Goal: Check status

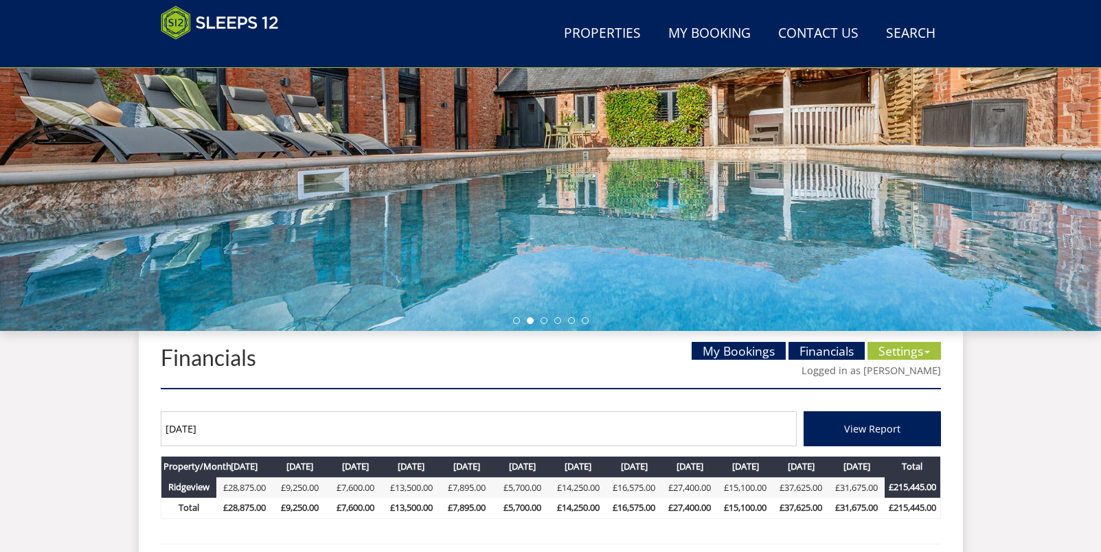
scroll to position [266, 0]
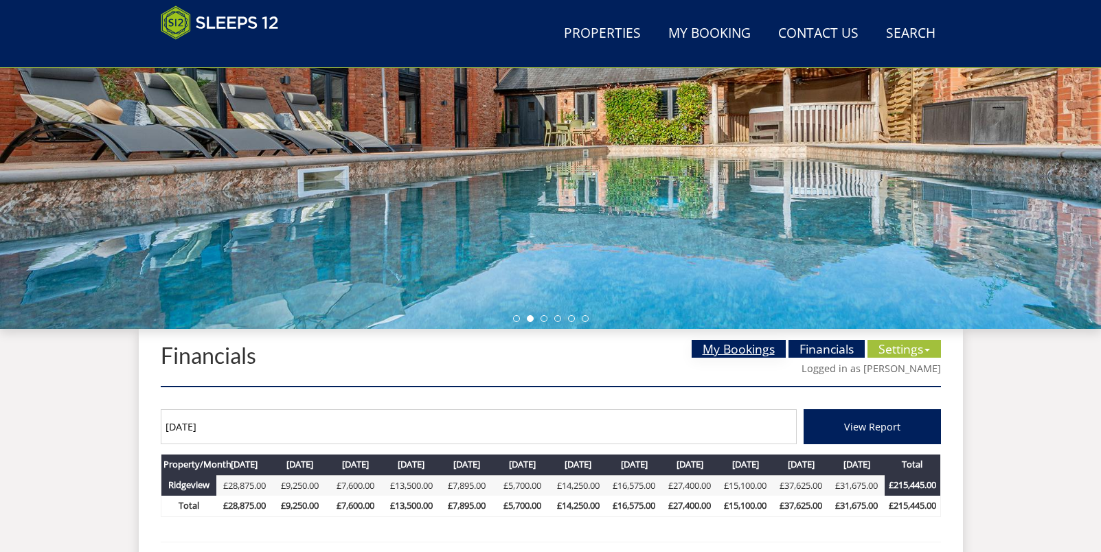
click at [736, 350] on link "My Bookings" at bounding box center [739, 349] width 94 height 18
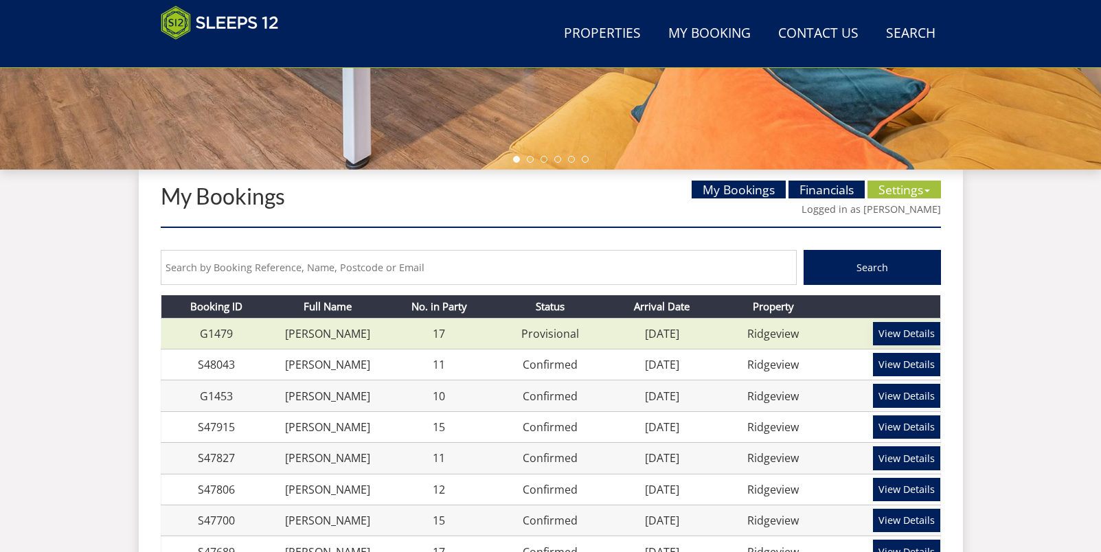
click at [887, 335] on link "View Details" at bounding box center [906, 333] width 67 height 23
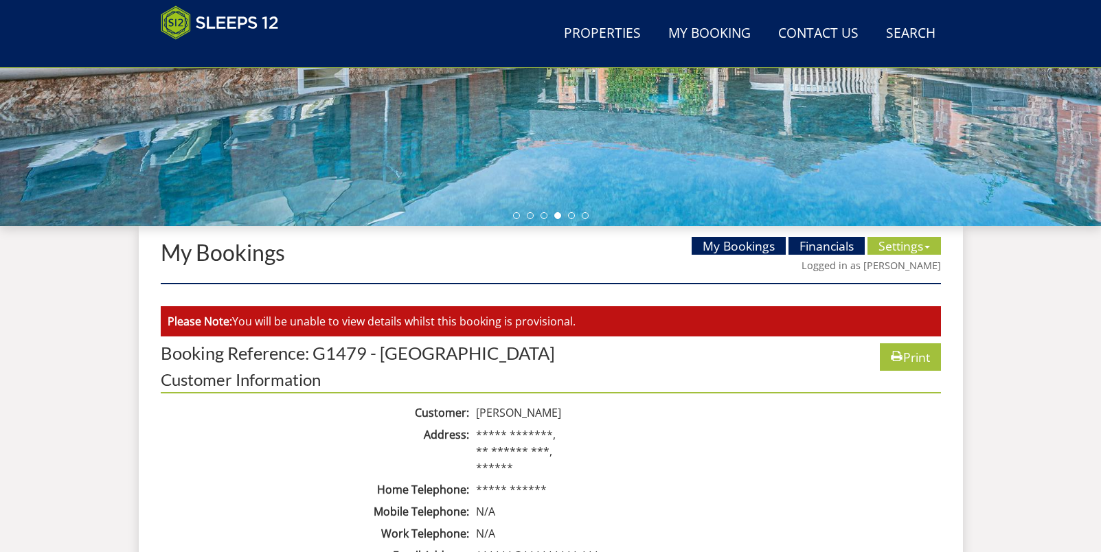
scroll to position [370, 0]
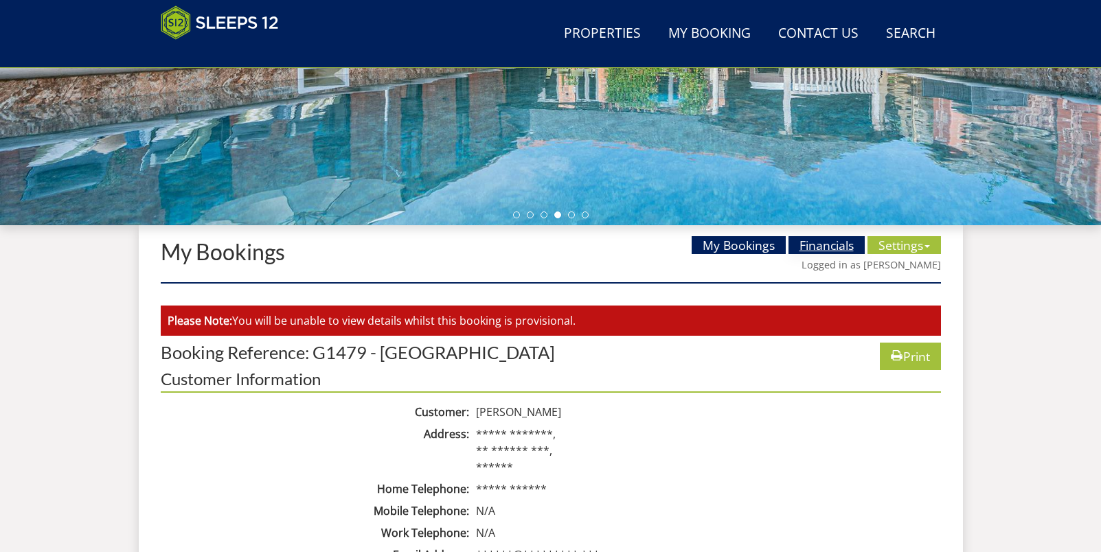
click at [826, 243] on link "Financials" at bounding box center [826, 245] width 76 height 18
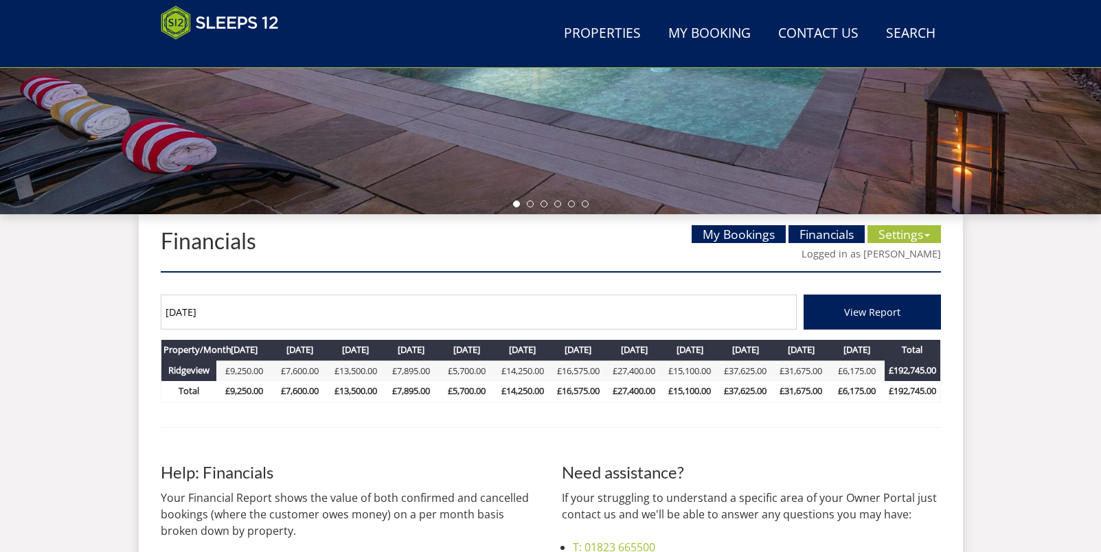
scroll to position [385, 0]
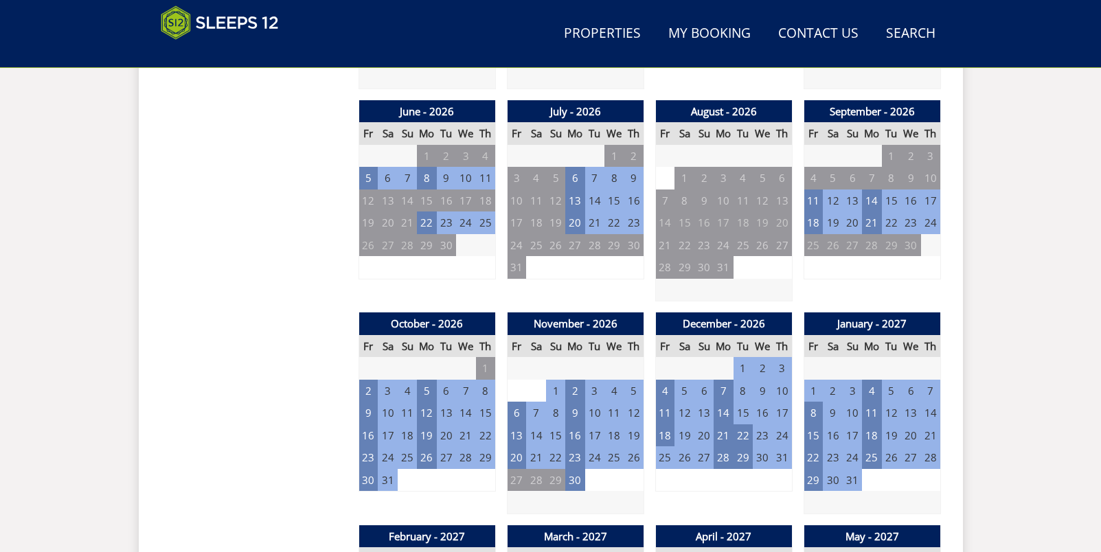
scroll to position [1003, 0]
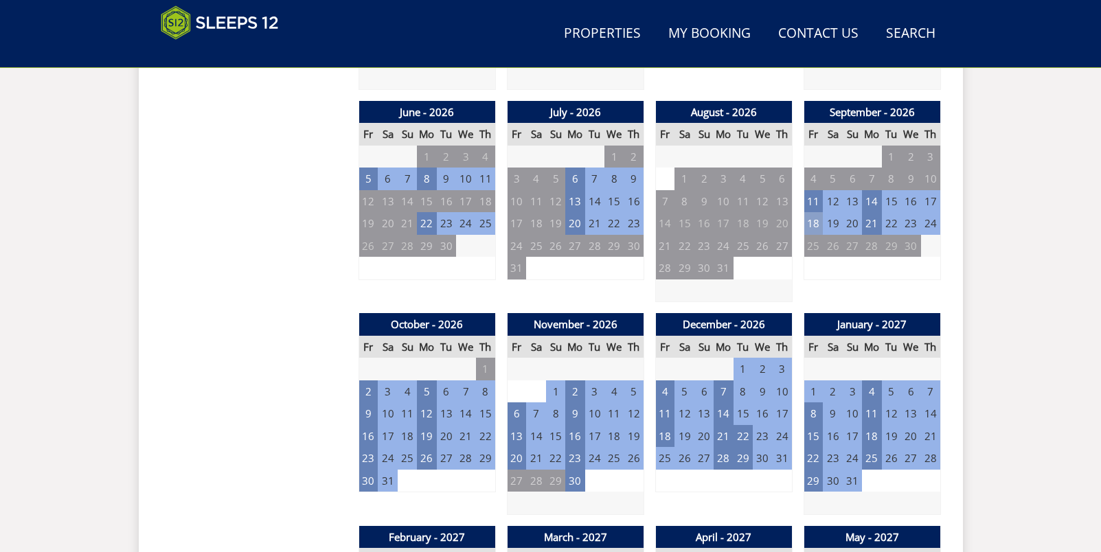
click at [815, 222] on td "18" at bounding box center [813, 223] width 19 height 23
